Goal: Task Accomplishment & Management: Complete application form

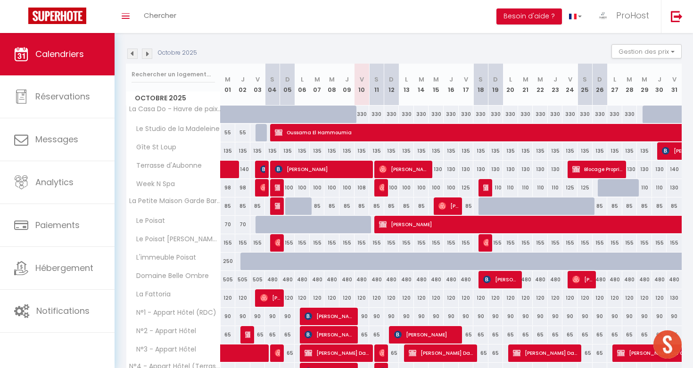
scroll to position [8, 0]
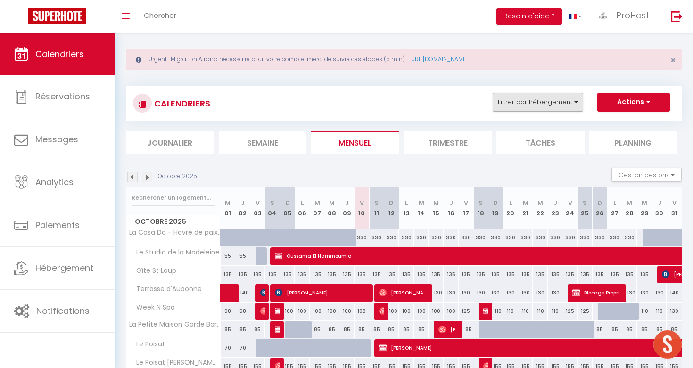
click at [523, 98] on button "Filtrer par hébergement" at bounding box center [538, 102] width 91 height 19
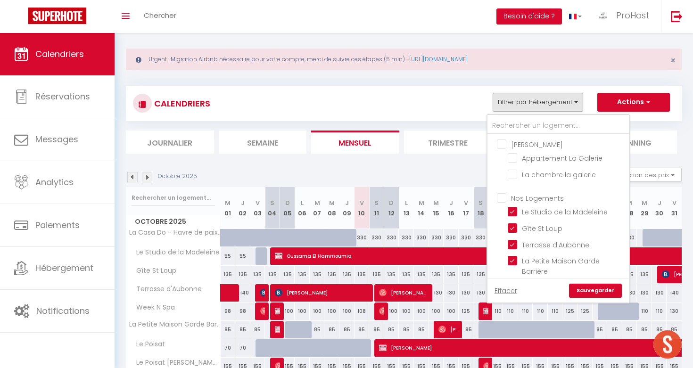
click at [502, 195] on input "Nos Logements" at bounding box center [567, 196] width 141 height 9
checkbox input "true"
checkbox input "false"
checkbox input "true"
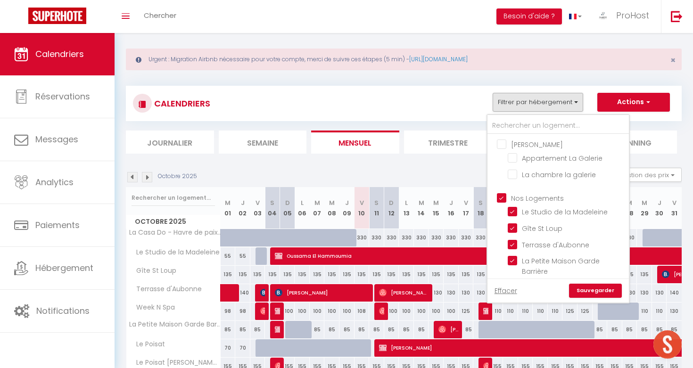
checkbox input "false"
checkbox input "true"
click at [502, 195] on input "Nos Logements" at bounding box center [567, 196] width 141 height 9
checkbox input "false"
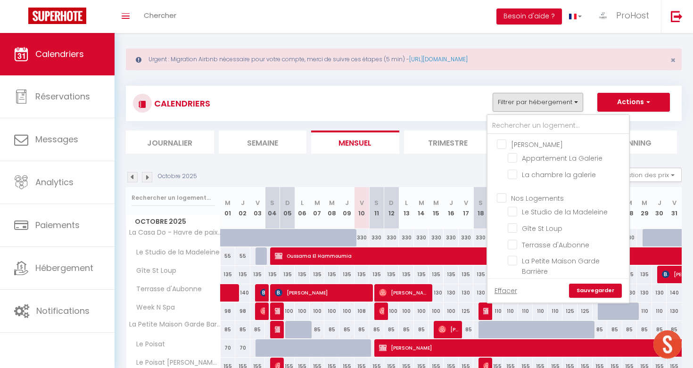
checkbox input "false"
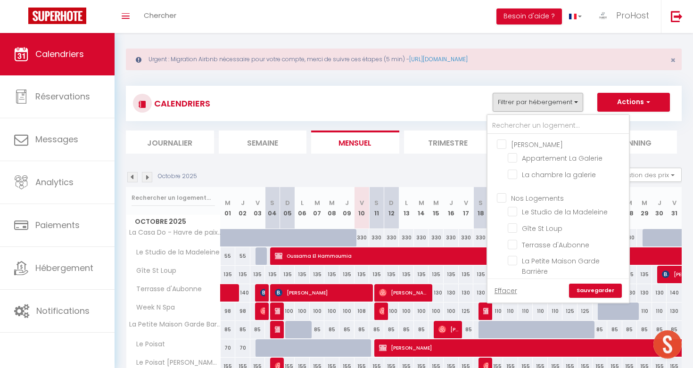
checkbox input "false"
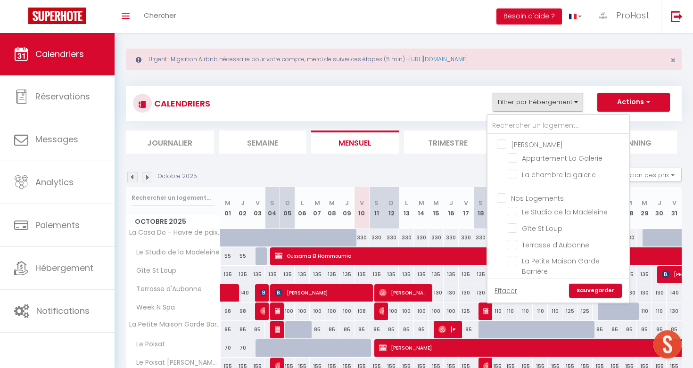
checkbox input "false"
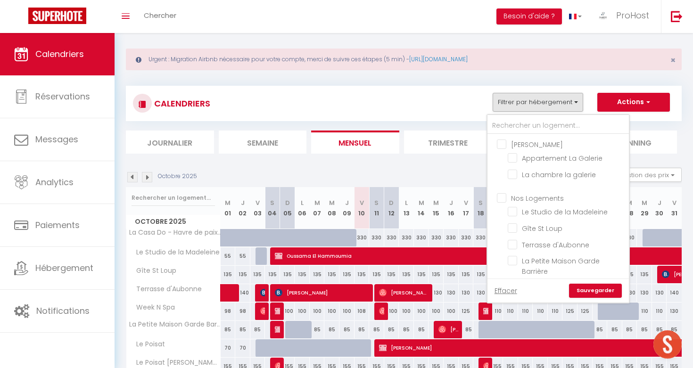
checkbox input "false"
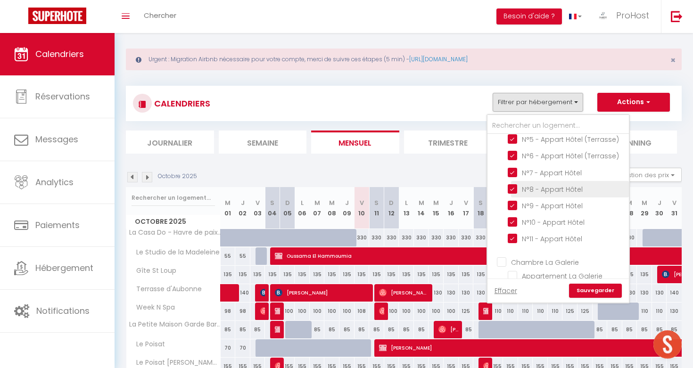
scroll to position [412, 0]
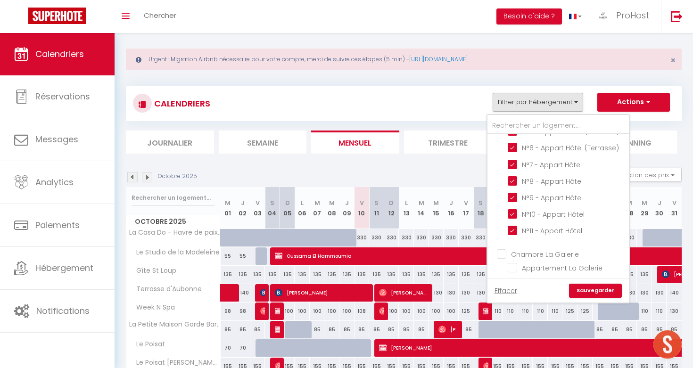
click at [601, 290] on link "Sauvegarder" at bounding box center [595, 291] width 53 height 14
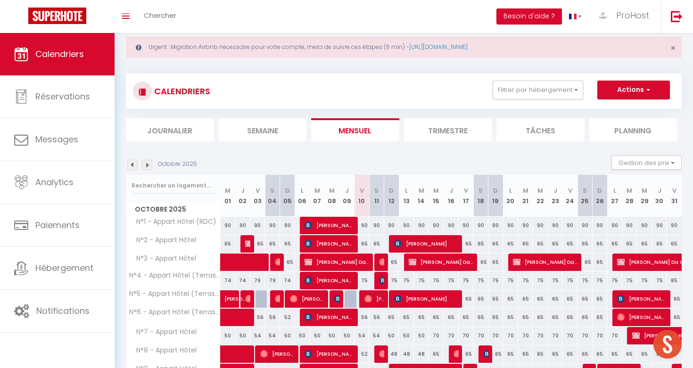
scroll to position [19, 0]
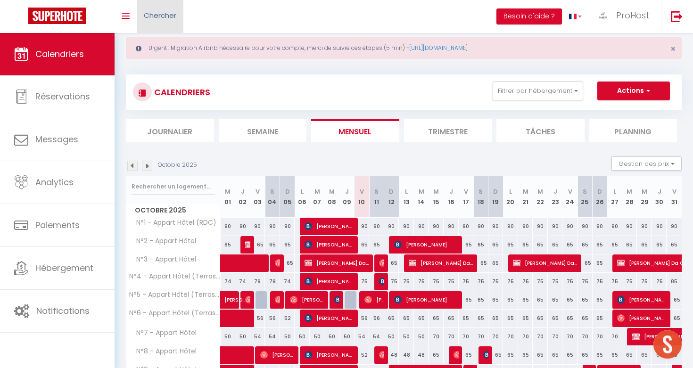
click at [166, 12] on span "Chercher" at bounding box center [160, 15] width 33 height 10
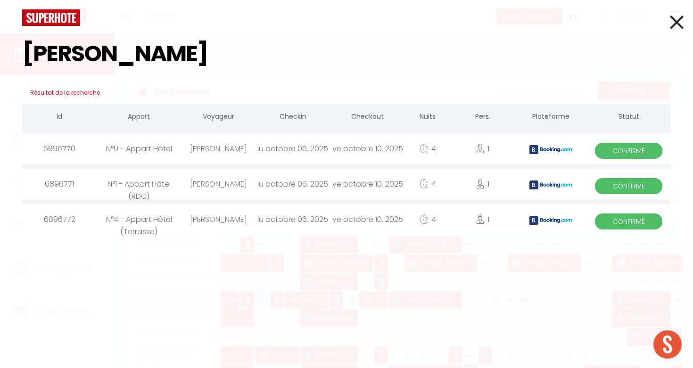
type input "benjamin poi"
click at [407, 147] on div "4" at bounding box center [427, 148] width 45 height 31
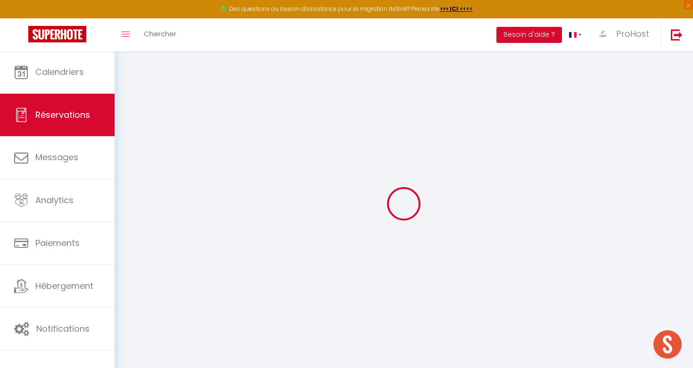
select select
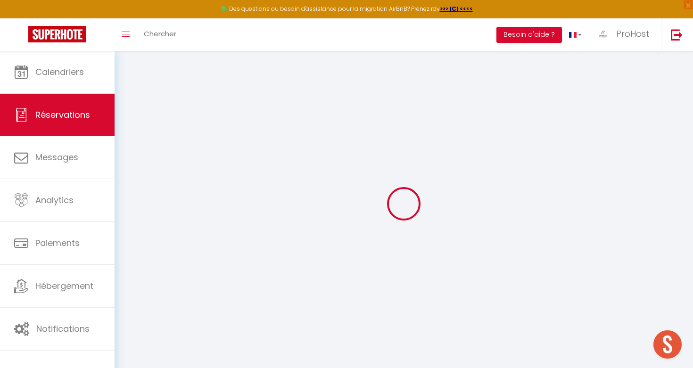
select select
checkbox input "false"
select select
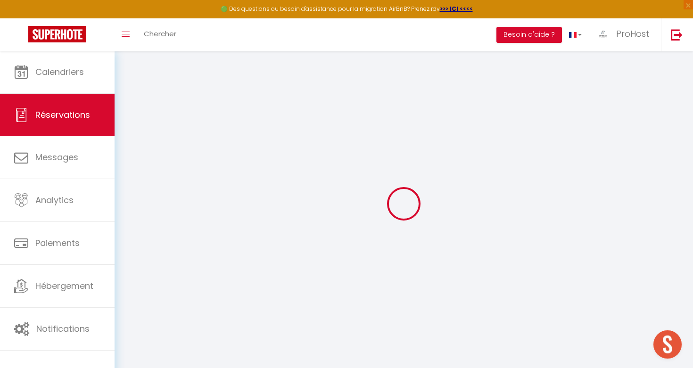
select select
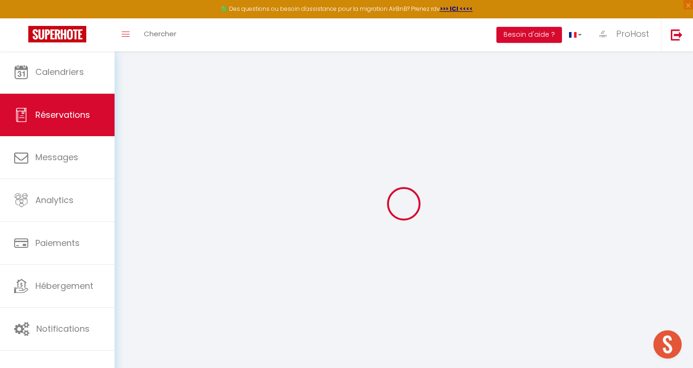
checkbox input "false"
type input "[PERSON_NAME]"
type input "Poirot"
type input "bpoiro.851533@guest.booking.com"
type input "benjamin040257@gmail.com"
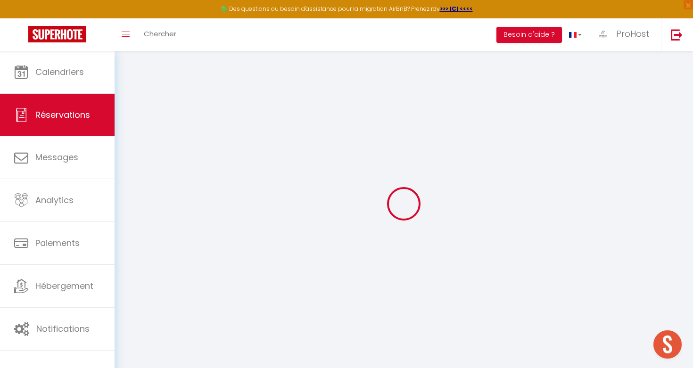
type input "+33627846599"
type input "."
select select "FR"
type input "57.46"
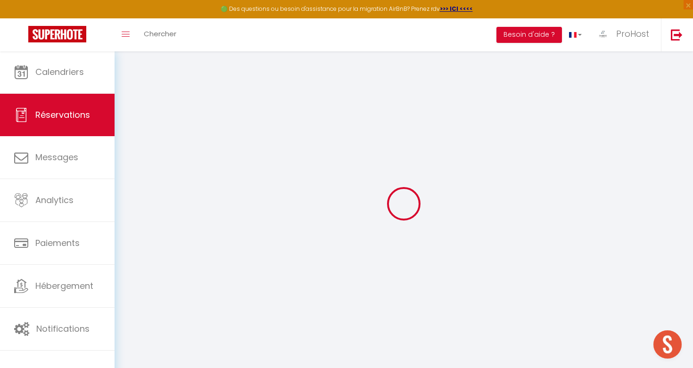
type input "15.8"
select select "73125"
select select "1"
select select
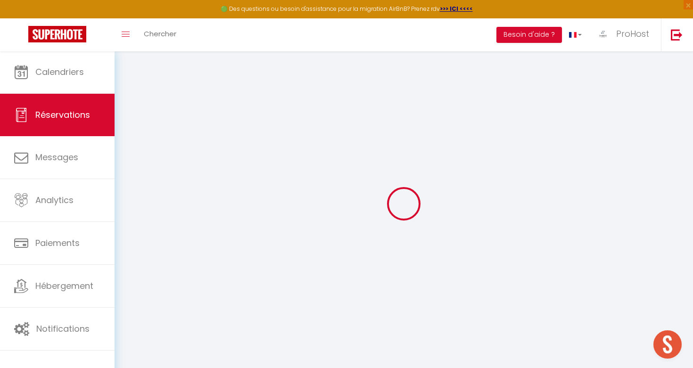
type input "1"
select select "12"
select select
type input "308"
checkbox input "false"
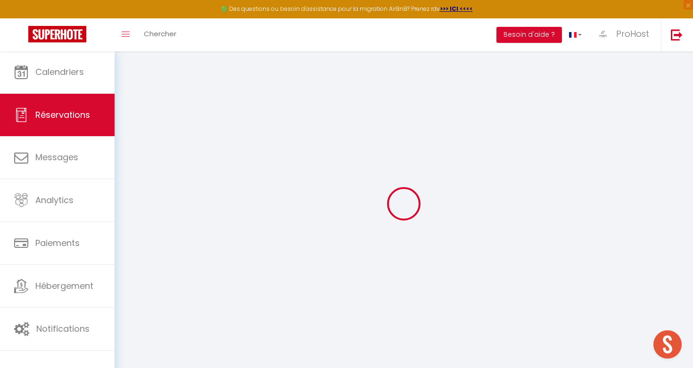
type input "0"
select select "2"
type input "20"
type input "17.19"
type input "0"
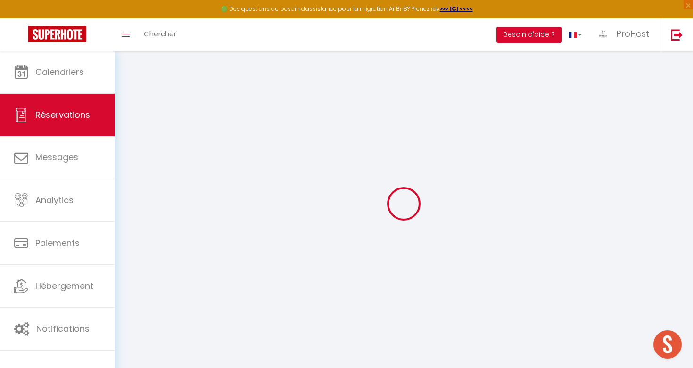
select select
select select "14"
checkbox input "false"
select select
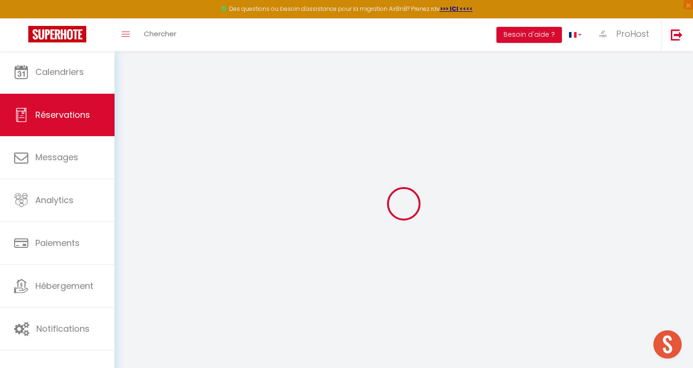
select select
checkbox input "false"
select select
checkbox input "false"
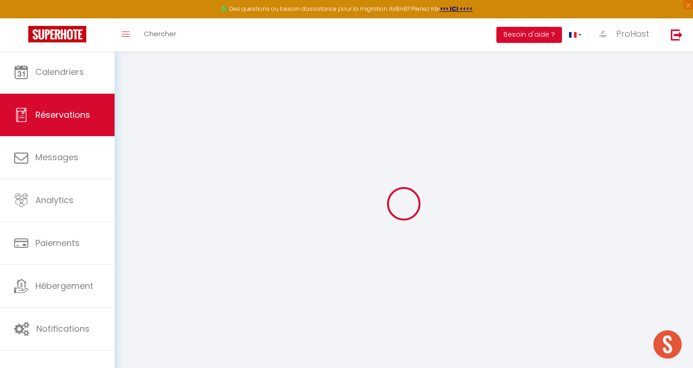
select select
checkbox input "false"
type textarea "** THIS RESERVATION HAS BEEN PRE-PAID ** This guest has requested a receipt for…"
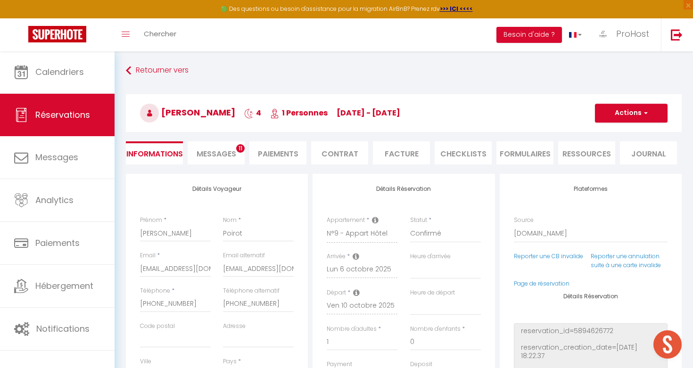
type input "30"
type input "6.16"
select select
checkbox input "false"
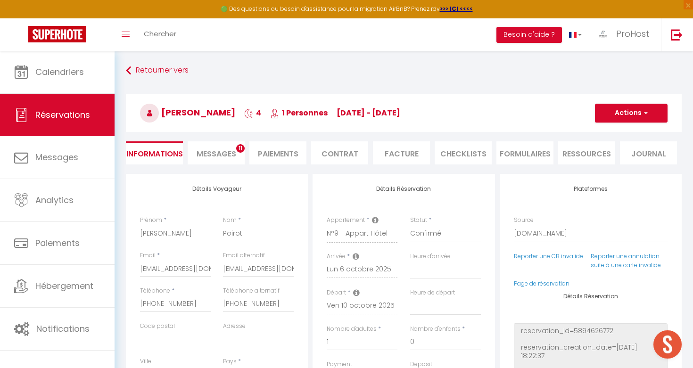
select select "18:00"
select select "09:00"
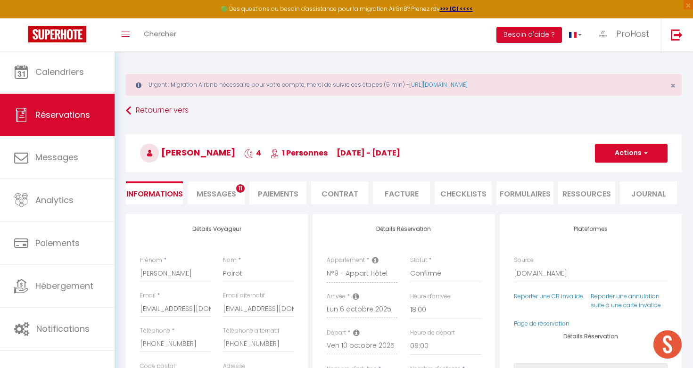
click at [399, 192] on li "Facture" at bounding box center [401, 193] width 57 height 23
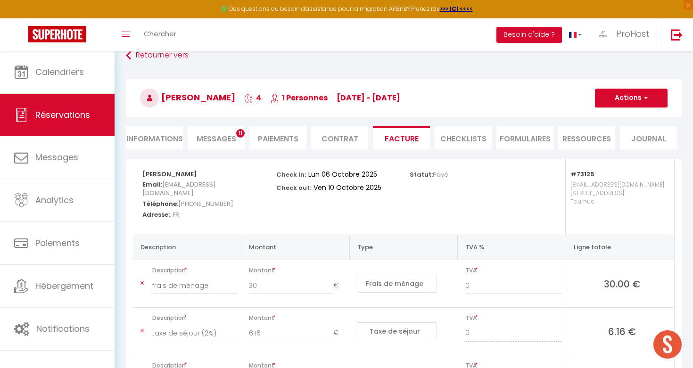
scroll to position [39, 0]
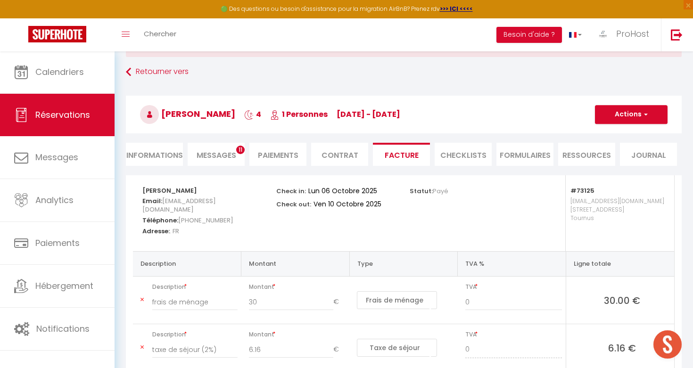
click at [613, 119] on button "Actions" at bounding box center [631, 114] width 73 height 19
click at [624, 146] on link "Aperçu et éditer" at bounding box center [624, 147] width 79 height 12
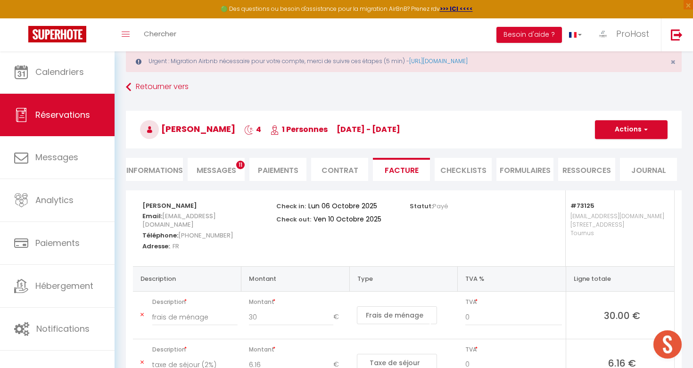
scroll to position [22, 0]
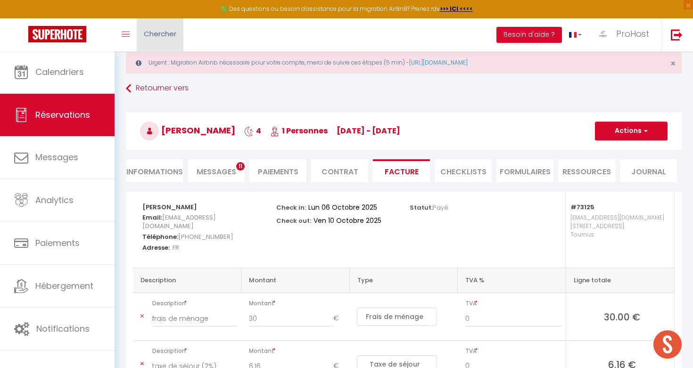
click at [174, 29] on span "Chercher" at bounding box center [160, 34] width 33 height 10
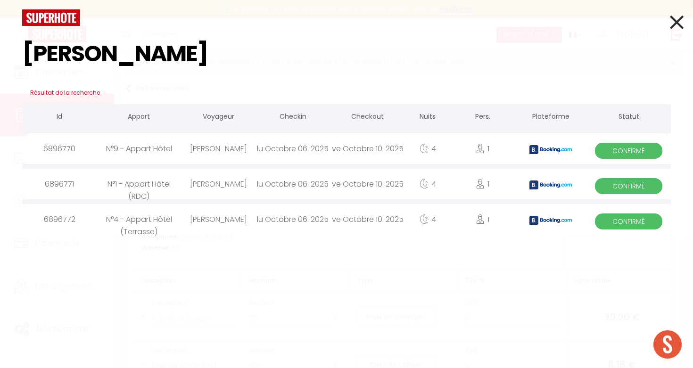
type input "benjamin poi"
click at [315, 185] on div "lu Octobre 06. 2025" at bounding box center [293, 184] width 75 height 31
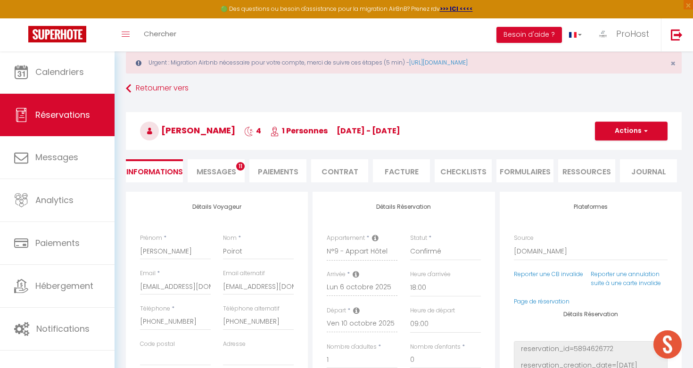
click at [410, 171] on li "Facture" at bounding box center [401, 170] width 57 height 23
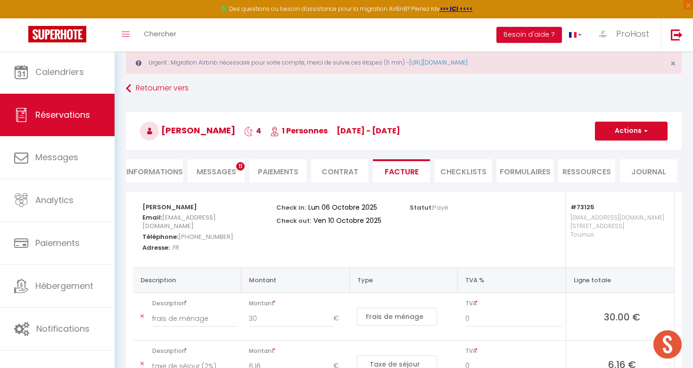
click at [621, 129] on button "Actions" at bounding box center [631, 131] width 73 height 19
click at [623, 165] on link "Aperçu et éditer" at bounding box center [624, 164] width 79 height 12
click at [201, 29] on div "Toggle menubar Chercher BUTTON Besoin d'aide ? ProHost Paramètres Équipe" at bounding box center [377, 34] width 618 height 33
click at [153, 35] on span "Chercher" at bounding box center [160, 34] width 33 height 10
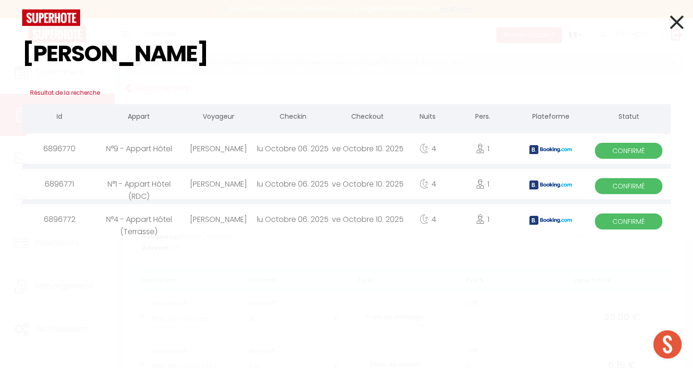
type input "benjamin poi"
click at [236, 220] on div "Benjamin Poirot" at bounding box center [218, 219] width 75 height 31
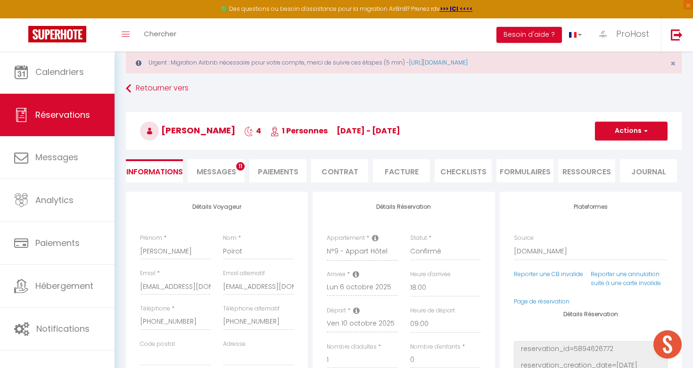
click at [425, 174] on li "Facture" at bounding box center [401, 170] width 57 height 23
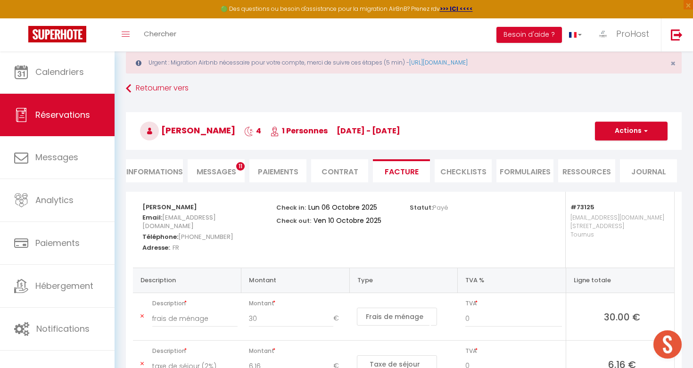
click at [633, 131] on button "Actions" at bounding box center [631, 131] width 73 height 19
click at [624, 164] on link "Aperçu et éditer" at bounding box center [624, 164] width 79 height 12
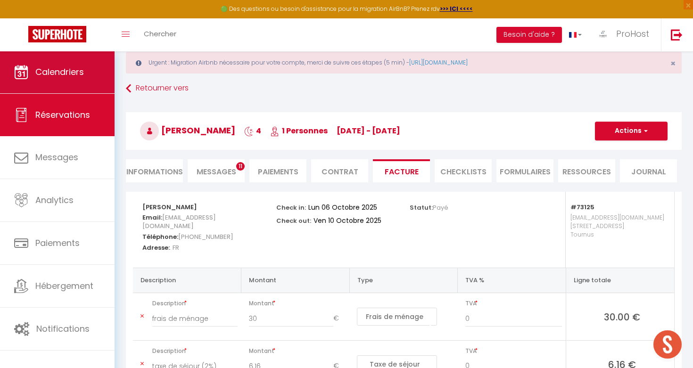
click at [73, 78] on link "Calendriers" at bounding box center [57, 72] width 115 height 42
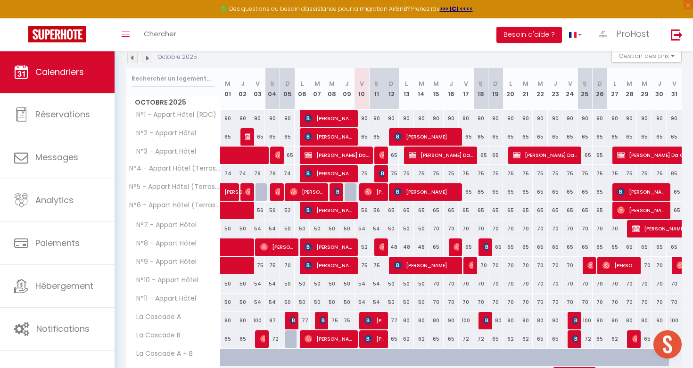
scroll to position [107, 0]
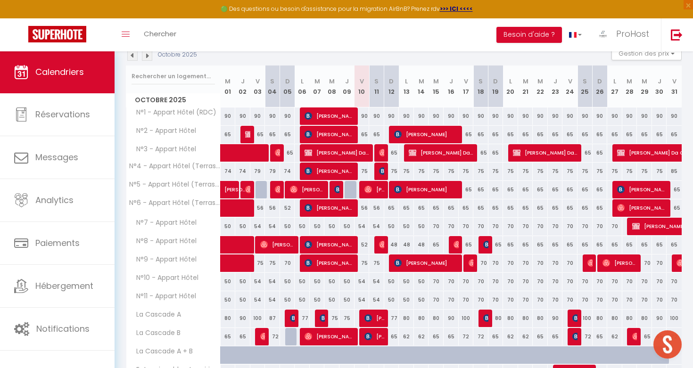
click at [338, 109] on span "Benjamin Poirot" at bounding box center [330, 116] width 50 height 18
select select "OK"
select select "KO"
select select "1"
select select "0"
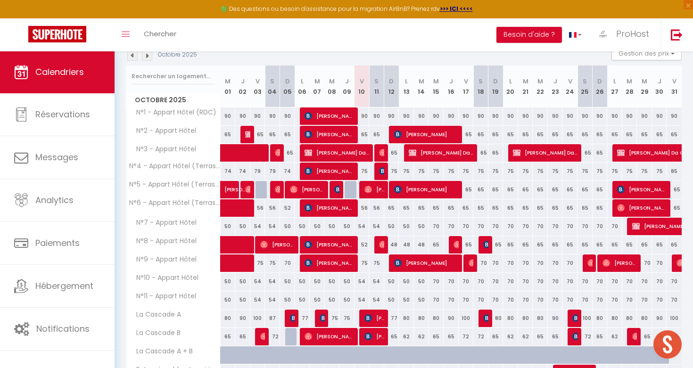
select select "1"
select select
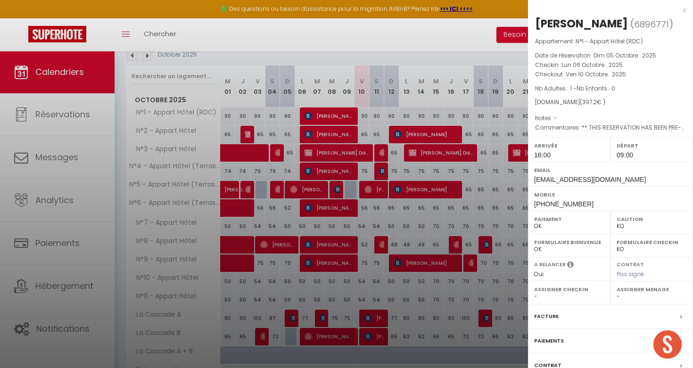
select select "49265"
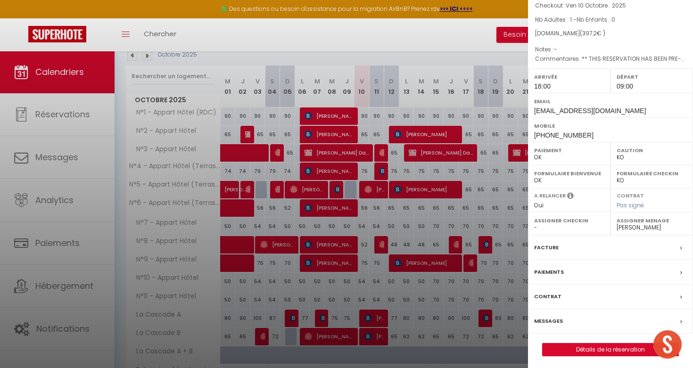
scroll to position [68, 0]
click at [586, 244] on div "Facture" at bounding box center [610, 248] width 165 height 25
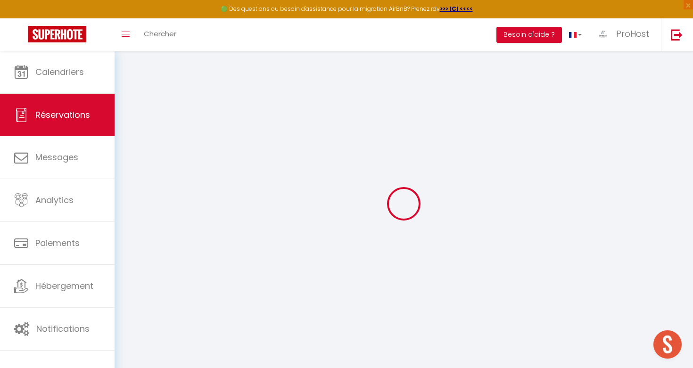
type input "[PERSON_NAME]"
type input "Poirot"
type input "bpoiro.851533@guest.booking.com"
type input "benjamin040257@gmail.com"
type input "+33627846599"
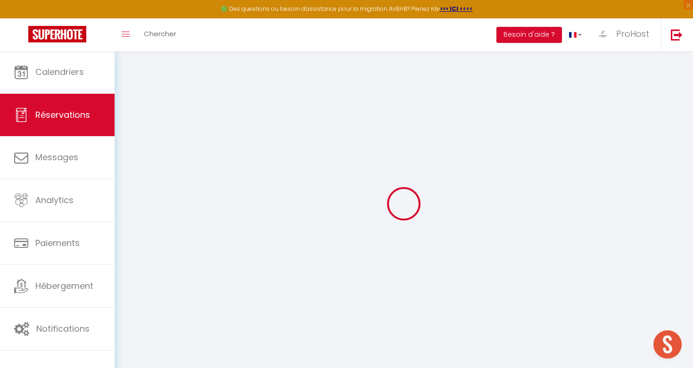
type input "+33627846599"
type input "."
select select "FR"
type input "66.3"
type input "15.8"
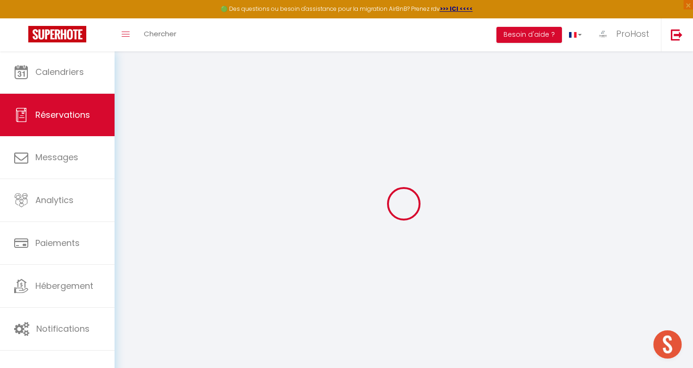
select select "73116"
select select "1"
select select
type input "1"
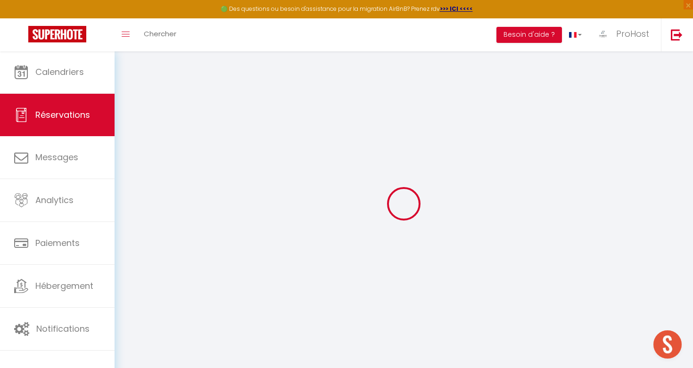
select select "12"
select select
type input "360"
checkbox input "false"
type input "0"
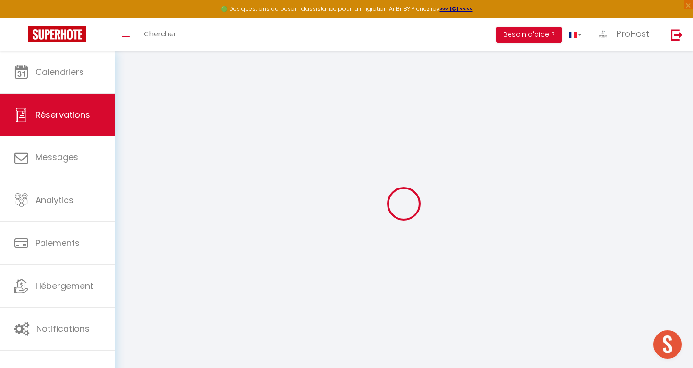
select select "2"
type input "20"
type input "17.19"
type input "0"
select select
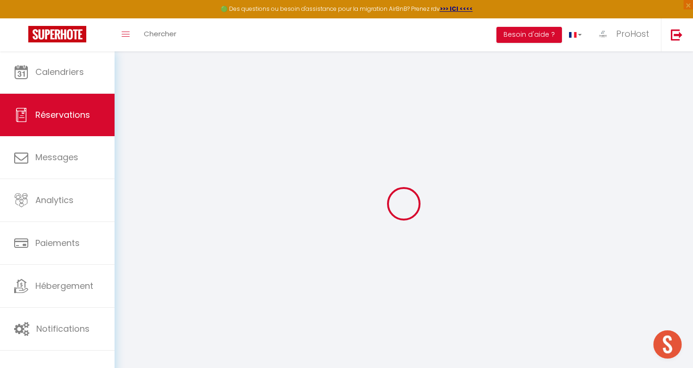
select select
select select "14"
checkbox input "false"
select select
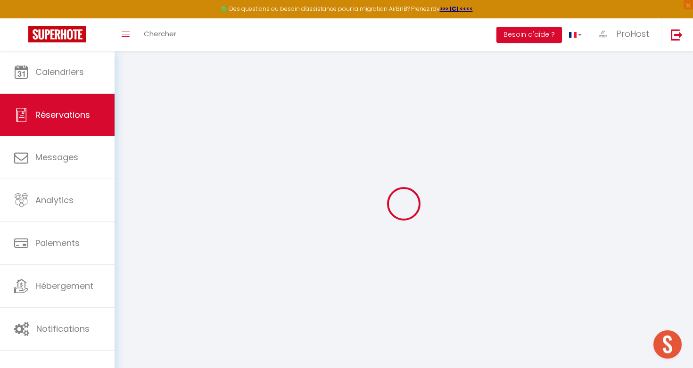
checkbox input "false"
select select
checkbox input "false"
select select
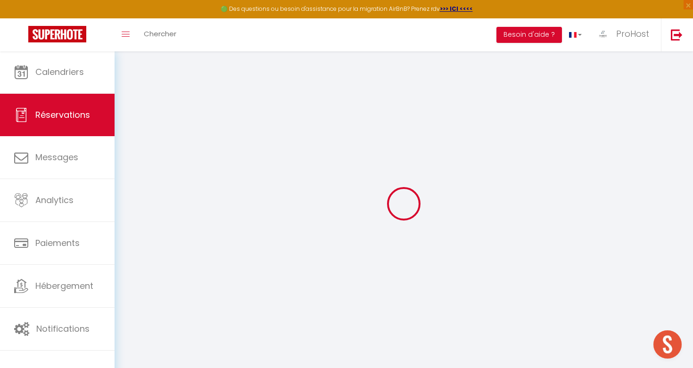
select select
checkbox input "false"
type textarea "** THIS RESERVATION HAS BEEN PRE-PAID ** This guest has requested a receipt for…"
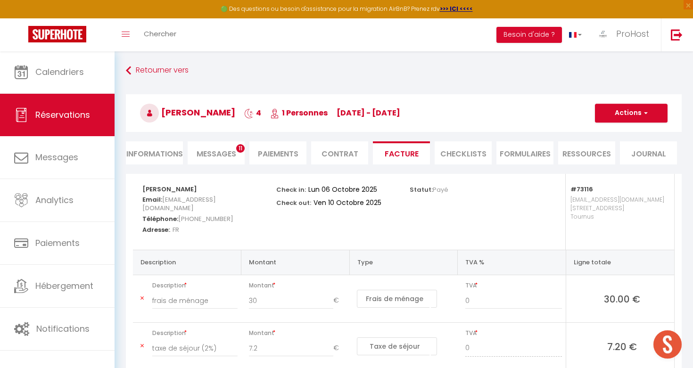
click at [412, 150] on li "Facture" at bounding box center [401, 152] width 57 height 23
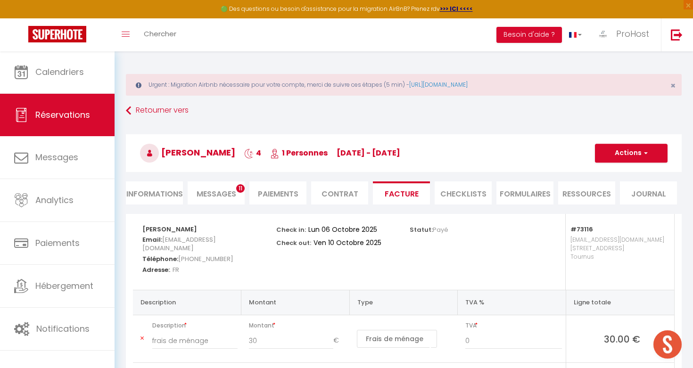
click at [635, 153] on button "Actions" at bounding box center [631, 153] width 73 height 19
click at [625, 186] on link "Aperçu et éditer" at bounding box center [624, 186] width 79 height 12
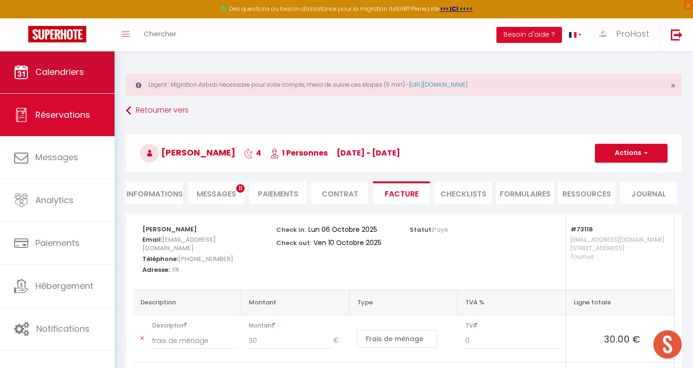
click at [66, 82] on link "Calendriers" at bounding box center [57, 72] width 115 height 42
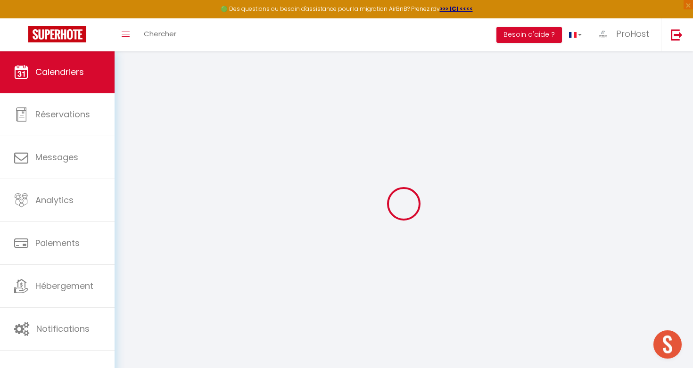
select select
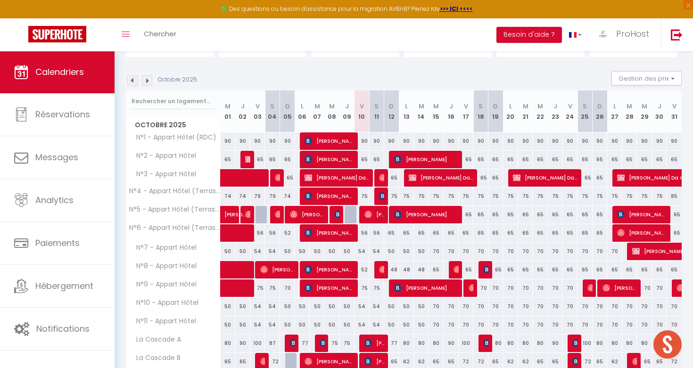
scroll to position [83, 0]
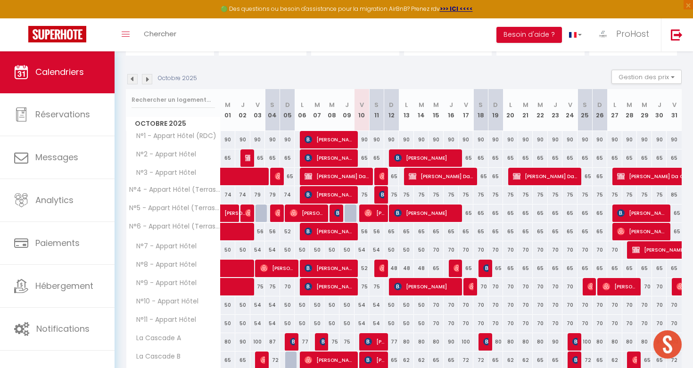
click at [330, 196] on span "Benjamin Poirot" at bounding box center [330, 195] width 50 height 18
select select "OK"
select select "KO"
select select "1"
select select "0"
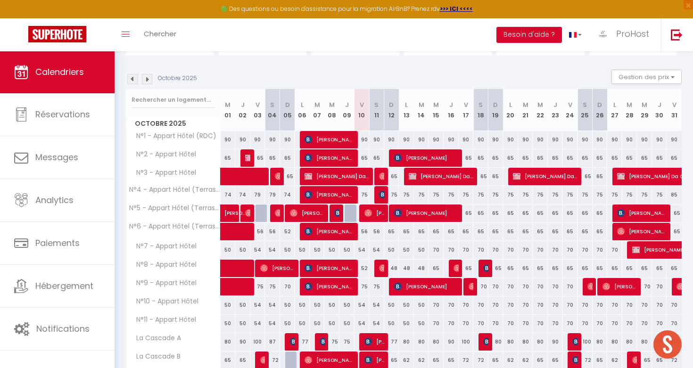
select select "1"
select select
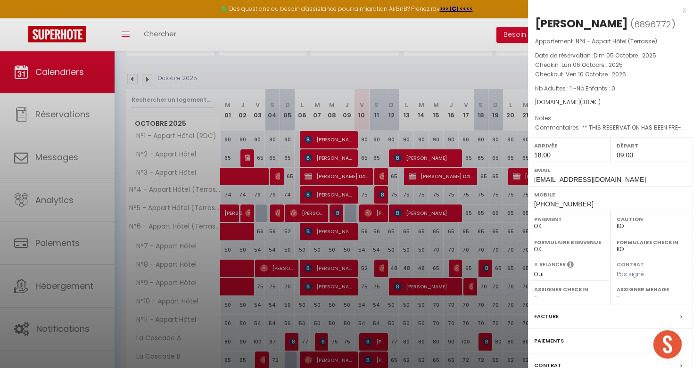
select select "49265"
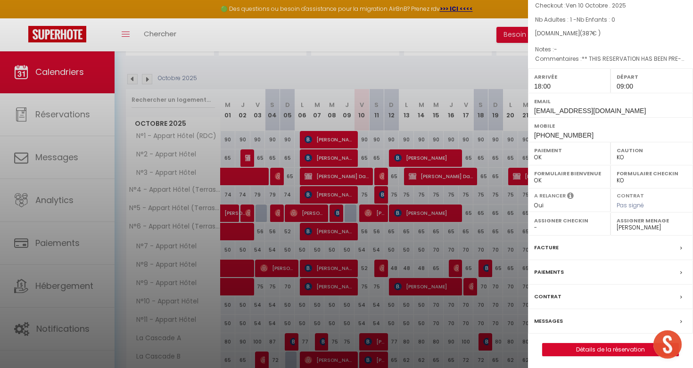
scroll to position [68, 0]
click at [598, 250] on div "Facture" at bounding box center [610, 248] width 165 height 25
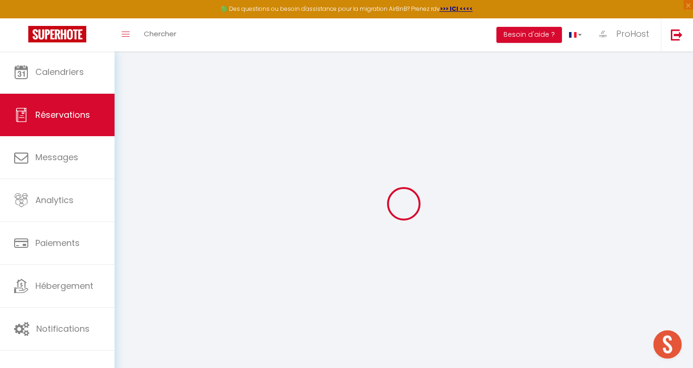
select select "cleaning"
select select "taxes"
select select
checkbox input "false"
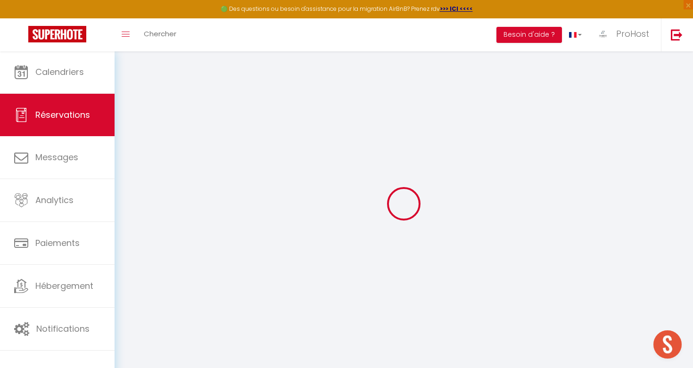
select select
checkbox input "false"
type textarea "** THIS RESERVATION HAS BEEN PRE-PAID ** This guest has requested a receipt for…"
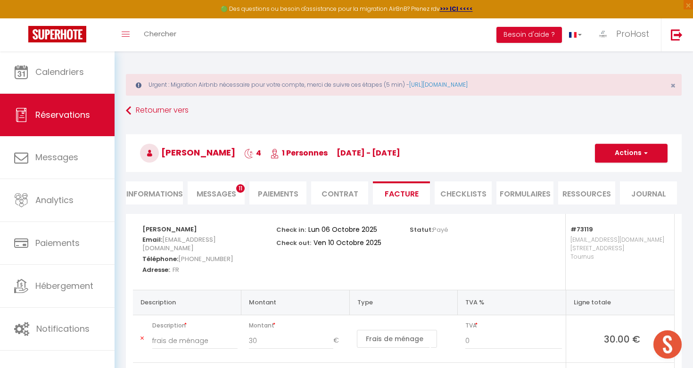
click at [633, 159] on button "Actions" at bounding box center [631, 153] width 73 height 19
click at [625, 186] on link "Aperçu et éditer" at bounding box center [624, 186] width 79 height 12
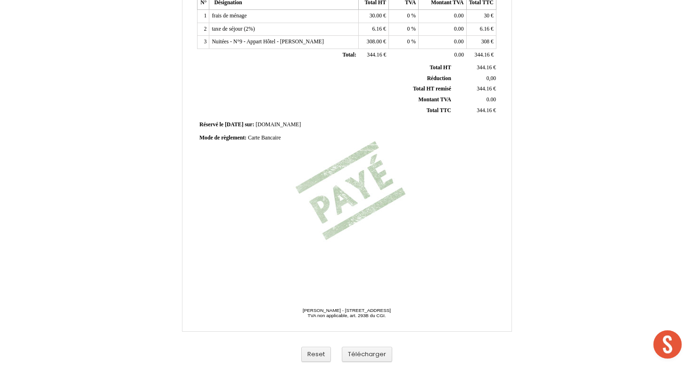
scroll to position [201, 0]
click at [375, 356] on button "Télécharger" at bounding box center [367, 355] width 50 height 16
click at [366, 353] on button "Télécharger" at bounding box center [367, 355] width 50 height 16
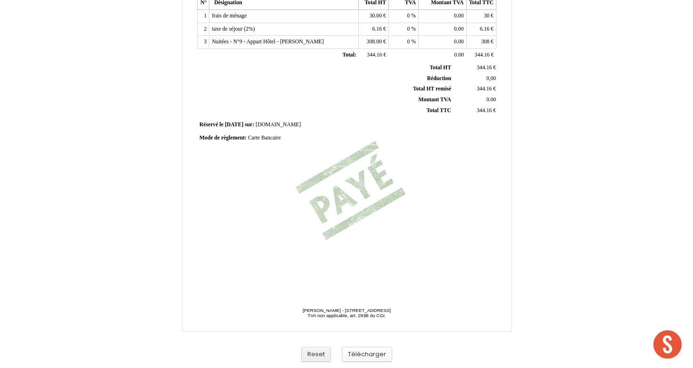
click at [373, 353] on button "Télécharger" at bounding box center [367, 355] width 50 height 16
click at [376, 357] on button "Télécharger" at bounding box center [367, 355] width 50 height 16
click at [367, 353] on button "Télécharger" at bounding box center [367, 355] width 50 height 16
